Goal: Communication & Community: Answer question/provide support

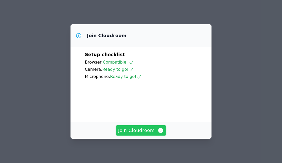
click at [142, 130] on span "Join Cloudroom" at bounding box center [141, 130] width 46 height 7
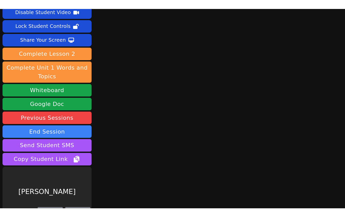
scroll to position [33, 0]
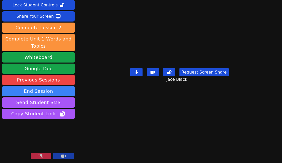
click at [34, 156] on button at bounding box center [41, 156] width 20 height 6
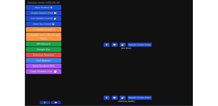
scroll to position [0, 0]
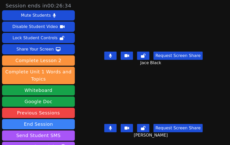
drag, startPoint x: 257, startPoint y: 0, endPoint x: 95, endPoint y: 136, distance: 211.5
click at [95, 136] on div "Request Screen Share Carlos Cardoza" at bounding box center [153, 132] width 117 height 20
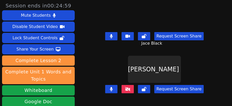
click at [125, 87] on icon at bounding box center [127, 89] width 5 height 4
click at [127, 87] on icon at bounding box center [127, 89] width 5 height 4
click at [129, 86] on button at bounding box center [128, 89] width 12 height 8
click at [122, 85] on button at bounding box center [128, 89] width 12 height 8
click at [113, 32] on button at bounding box center [111, 36] width 12 height 8
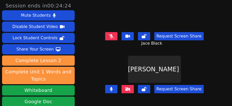
click at [126, 87] on icon at bounding box center [127, 89] width 5 height 4
click at [127, 85] on button at bounding box center [128, 89] width 12 height 8
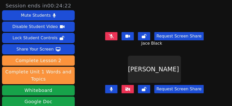
click at [127, 85] on button at bounding box center [128, 89] width 12 height 8
click at [127, 87] on icon at bounding box center [127, 89] width 5 height 4
click at [111, 85] on button at bounding box center [111, 89] width 12 height 8
click at [111, 34] on icon at bounding box center [111, 36] width 5 height 4
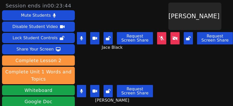
click at [159, 38] on button at bounding box center [161, 38] width 9 height 12
click at [159, 39] on icon at bounding box center [161, 38] width 5 height 4
click at [159, 36] on icon at bounding box center [161, 38] width 5 height 4
click at [159, 39] on icon at bounding box center [161, 38] width 5 height 4
click at [157, 36] on button at bounding box center [161, 38] width 9 height 12
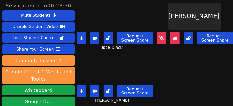
click at [155, 75] on main "Jace Black Request Screen Share Jace Black Isaiah Velasco Request Screen Share …" at bounding box center [155, 53] width 156 height 106
click at [161, 96] on main "Jace Black Request Screen Share Jace Black Isaiah Velasco Request Screen Share …" at bounding box center [155, 53] width 156 height 106
click at [161, 71] on main "Jace Black Request Screen Share Jace Black Isaiah Velasco Request Screen Share …" at bounding box center [155, 53] width 156 height 106
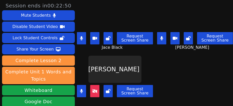
click at [158, 75] on main "Jace Black Request Screen Share Jace Black Carlos Cardoza Request Screen Share …" at bounding box center [155, 53] width 156 height 106
click at [156, 71] on main "Jace Black Request Screen Share Jace Black Carlos Cardoza Request Screen Share …" at bounding box center [155, 53] width 156 height 106
click at [94, 92] on icon at bounding box center [94, 91] width 5 height 4
click at [150, 76] on main "Jace Black Request Screen Share Jace Black Carlos Cardoza Request Screen Share …" at bounding box center [155, 53] width 156 height 106
click at [82, 40] on button at bounding box center [81, 38] width 9 height 12
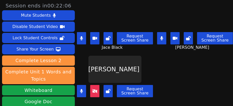
click at [157, 39] on button at bounding box center [161, 38] width 9 height 12
click at [159, 33] on button at bounding box center [161, 38] width 9 height 12
click at [80, 35] on button at bounding box center [81, 38] width 9 height 12
click at [148, 56] on main "Jace Black Request Screen Share Jace Black Carlos Cardoza Request Screen Share …" at bounding box center [155, 53] width 156 height 106
click at [160, 36] on icon at bounding box center [161, 38] width 3 height 4
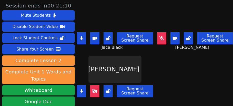
click at [80, 89] on icon at bounding box center [81, 91] width 3 height 4
click at [83, 85] on button at bounding box center [81, 91] width 9 height 12
click at [152, 95] on main "Jace Black Request Screen Share Jace Black Carlos Cardoza Request Screen Share …" at bounding box center [155, 53] width 156 height 106
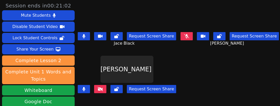
click at [85, 87] on icon at bounding box center [84, 89] width 3 height 4
click at [85, 85] on button at bounding box center [84, 89] width 12 height 8
click at [85, 87] on icon at bounding box center [84, 89] width 3 height 4
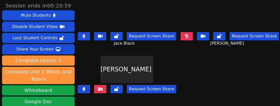
click at [85, 87] on icon at bounding box center [84, 89] width 3 height 4
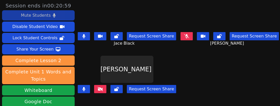
click at [49, 14] on button "Mute Students" at bounding box center [38, 15] width 73 height 10
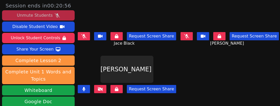
click at [49, 14] on div "Unmute Students" at bounding box center [35, 15] width 36 height 8
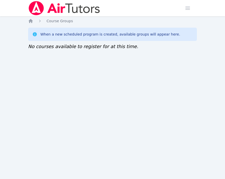
click at [94, 164] on div "Home Sessions Study Groups Students Messages Open user menu Sokha Lee Open main…" at bounding box center [112, 89] width 225 height 179
click at [208, 69] on div "Home Sessions Study Groups Students Messages Open user menu Sokha Lee Open main…" at bounding box center [112, 89] width 225 height 179
click at [150, 139] on div "Home Sessions Study Groups Students Messages Open user menu [PERSON_NAME] Open …" at bounding box center [112, 89] width 225 height 179
click at [183, 72] on div "Home Sessions Study Groups Students Messages Open user menu [PERSON_NAME] Open …" at bounding box center [112, 89] width 225 height 179
click at [205, 82] on div "Home Sessions Study Groups Students Messages Open user menu Sokha Lee Open main…" at bounding box center [112, 89] width 225 height 179
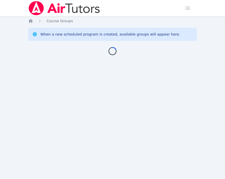
click at [64, 151] on div "Home Sessions Study Groups Students Messages Open user menu Sokha Lee Open main…" at bounding box center [112, 89] width 225 height 179
